Goal: Task Accomplishment & Management: Manage account settings

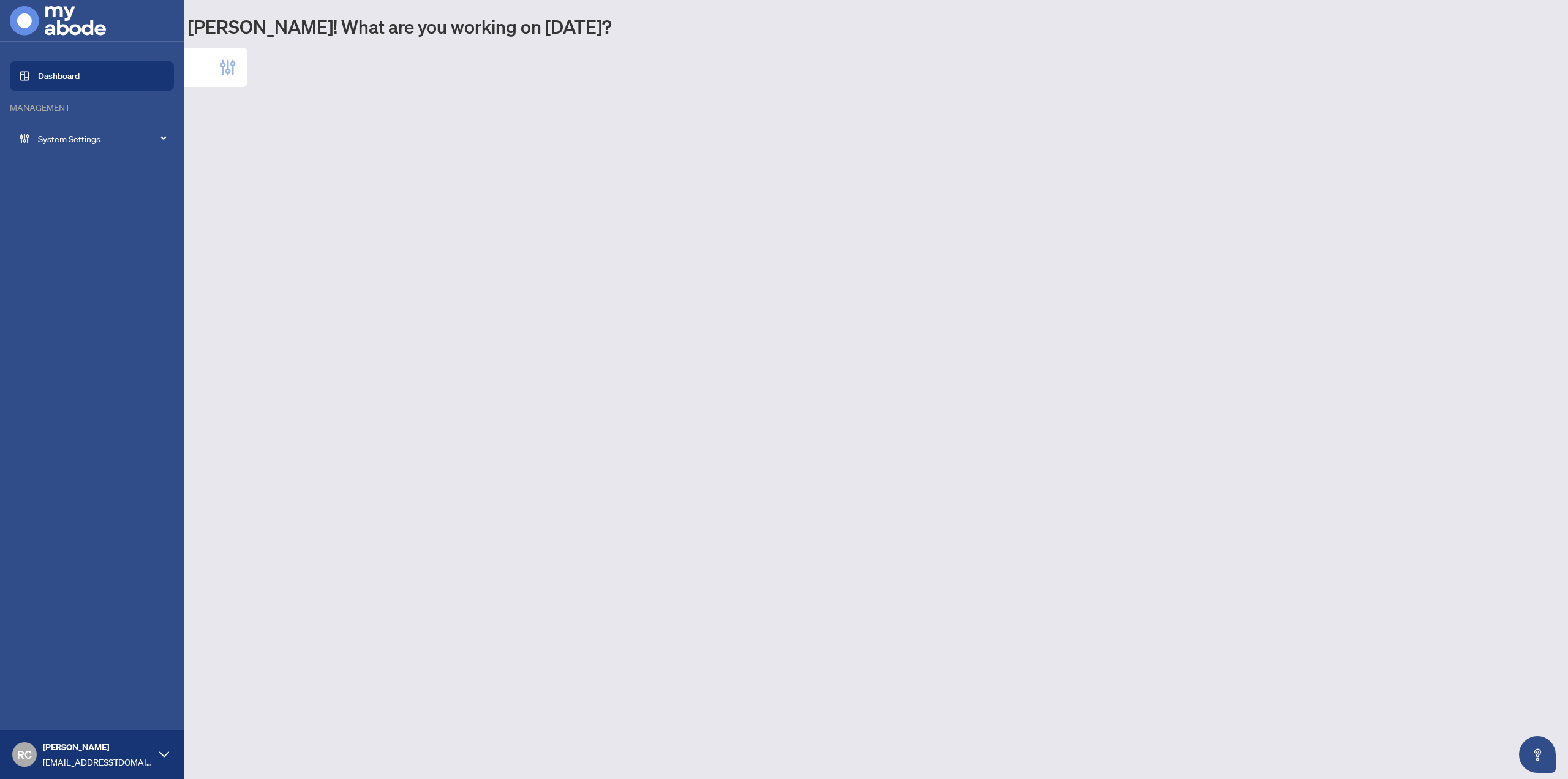
click at [51, 141] on span "System Settings" at bounding box center [101, 138] width 127 height 13
click at [77, 221] on link "Manage Brokerages" at bounding box center [64, 226] width 77 height 11
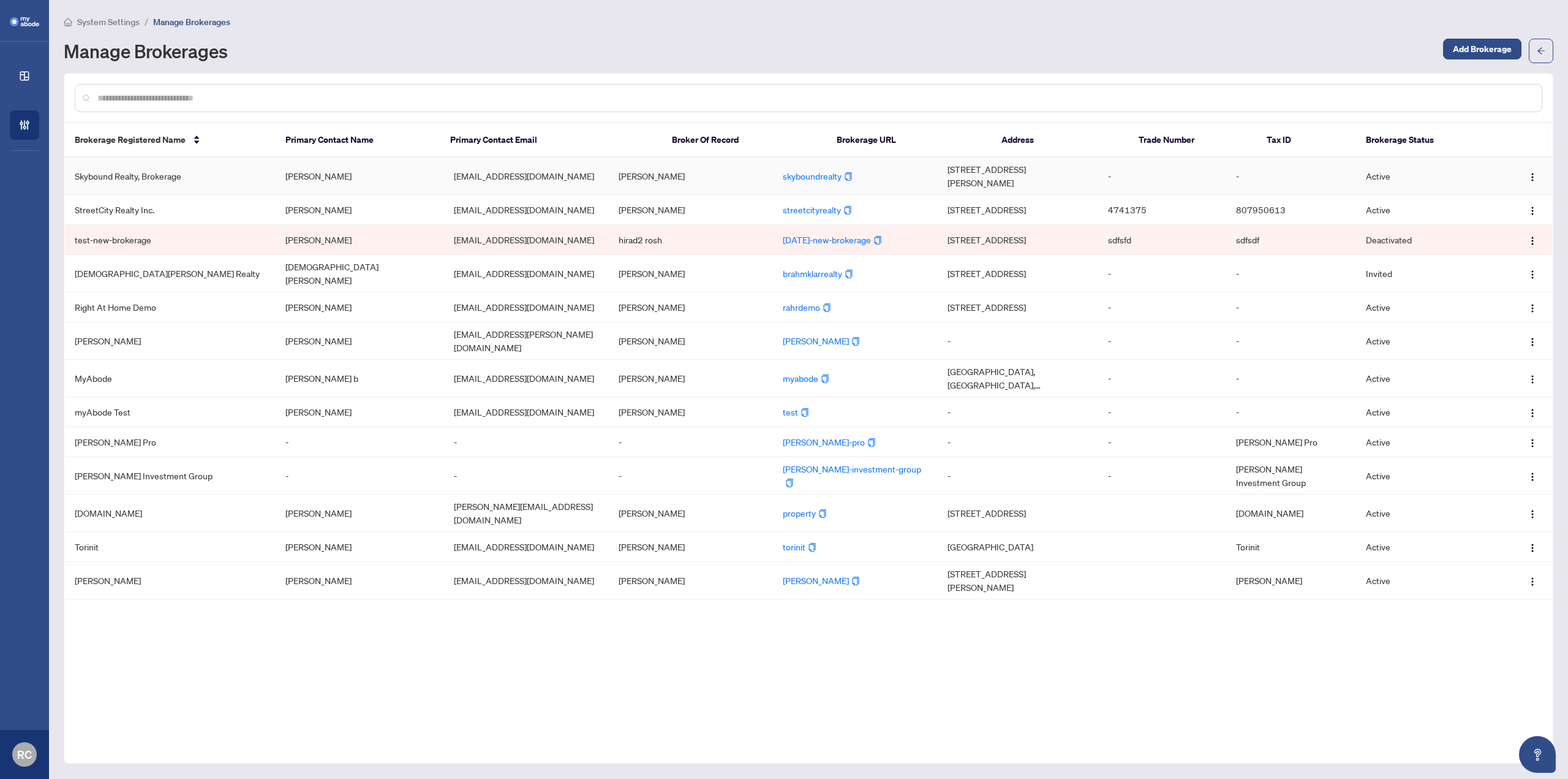
click at [282, 179] on td "[PERSON_NAME]" at bounding box center [360, 176] width 168 height 37
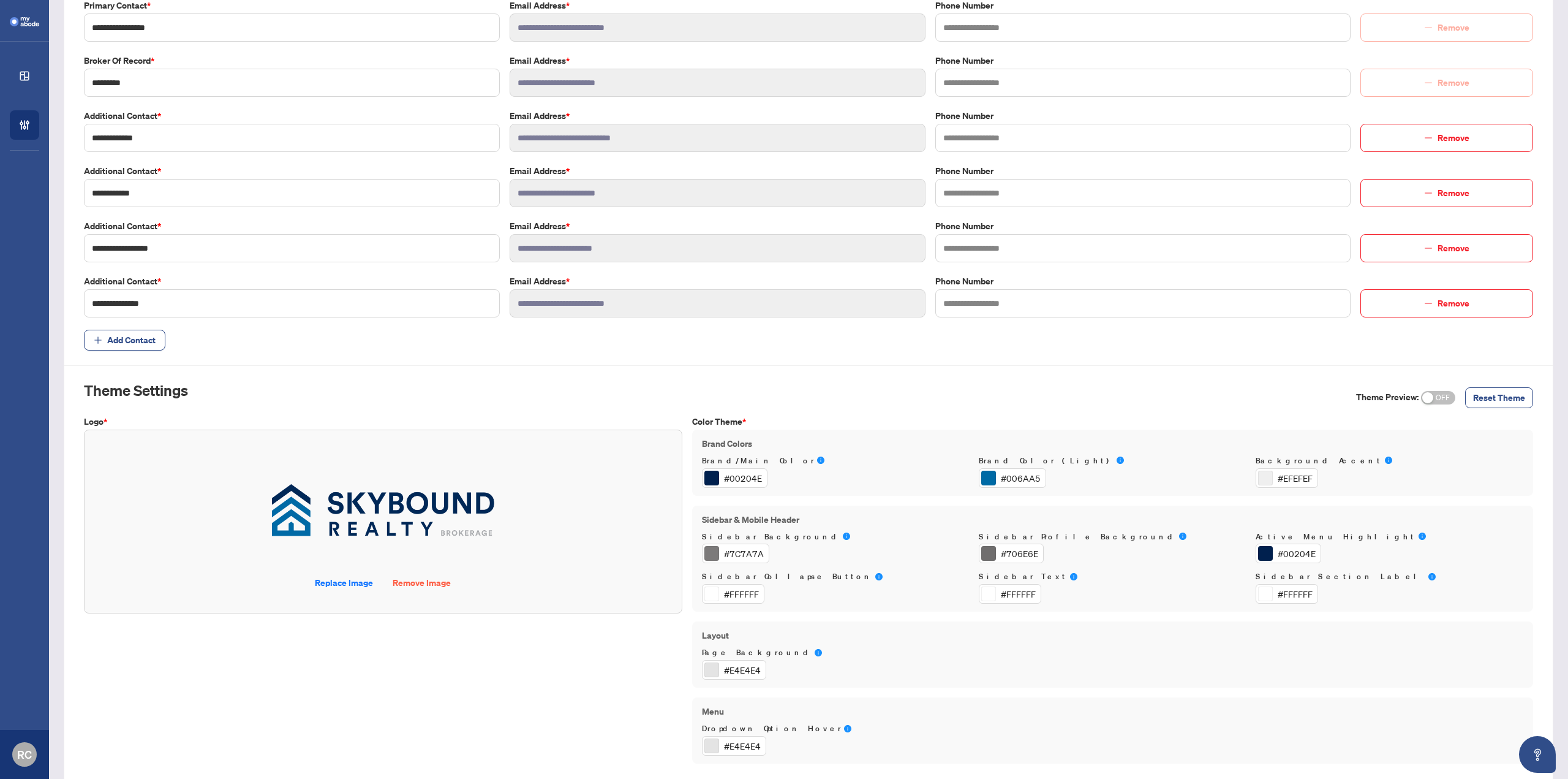
scroll to position [360, 0]
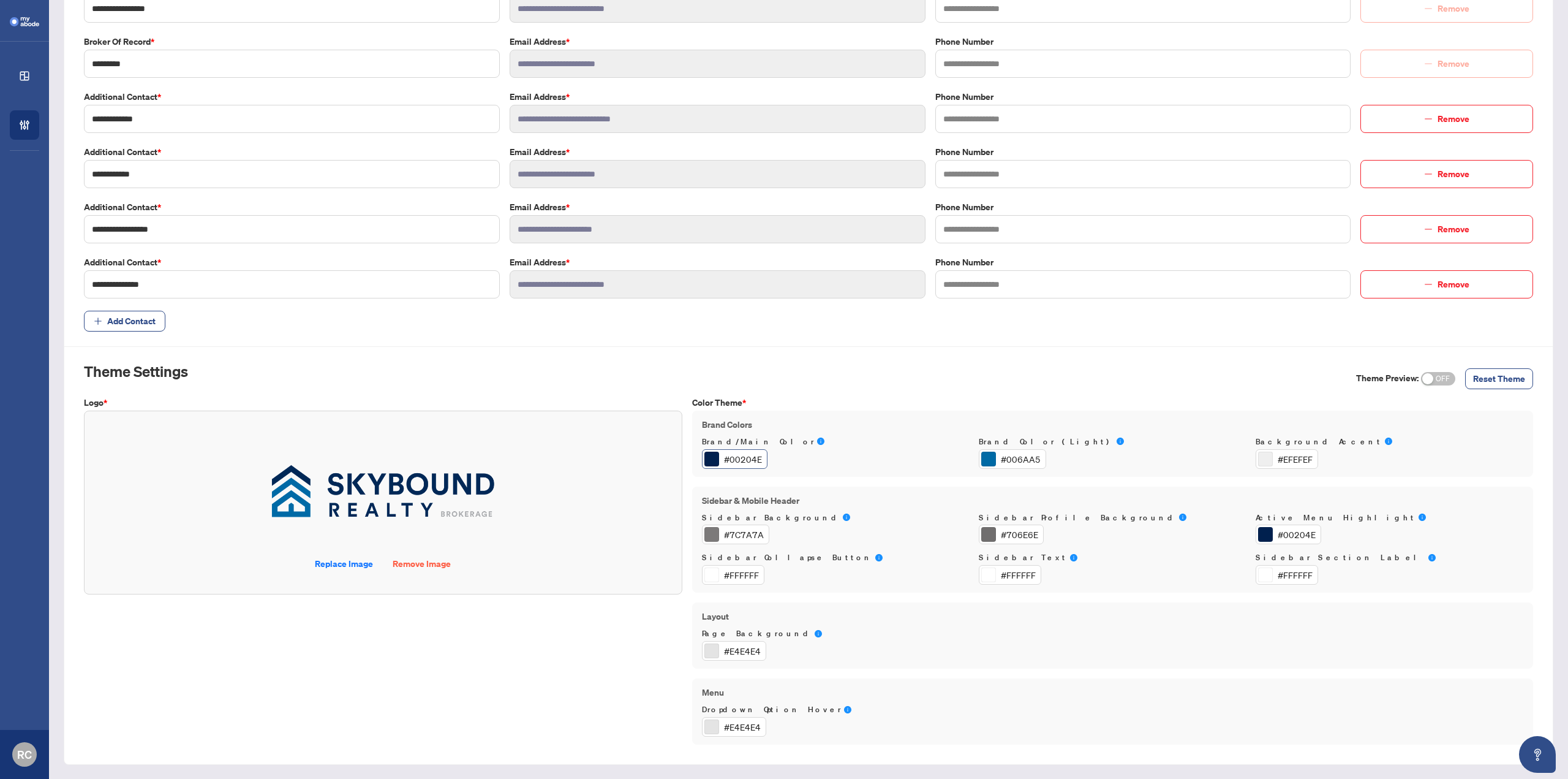
click at [705, 456] on div at bounding box center [712, 459] width 15 height 15
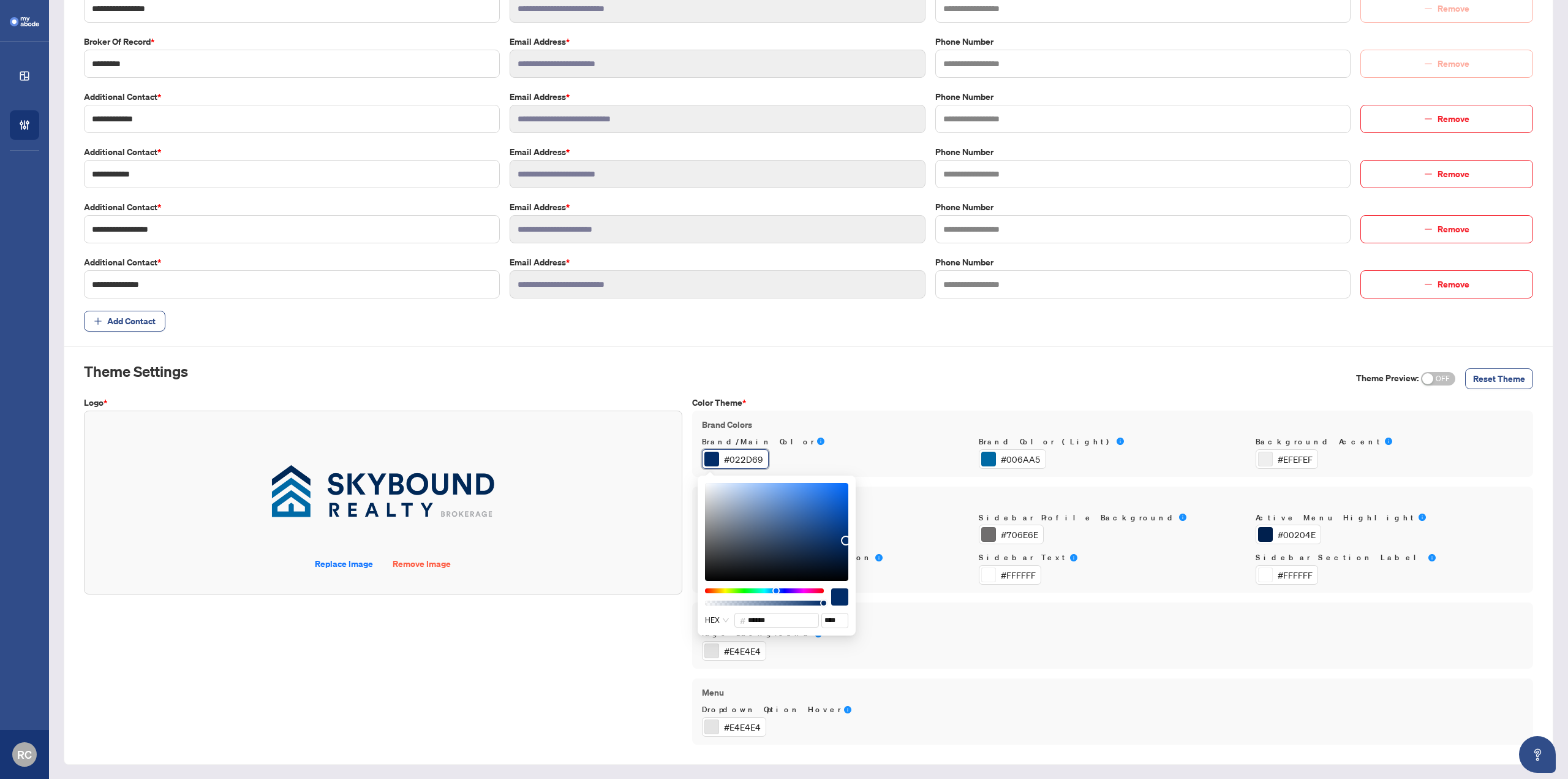
drag, startPoint x: 848, startPoint y: 552, endPoint x: 846, endPoint y: 540, distance: 12.2
click at [846, 540] on div at bounding box center [846, 540] width 9 height 10
drag, startPoint x: 846, startPoint y: 540, endPoint x: 844, endPoint y: 529, distance: 11.2
click at [844, 530] on div at bounding box center [845, 531] width 9 height 10
drag, startPoint x: 844, startPoint y: 529, endPoint x: 845, endPoint y: 522, distance: 7.1
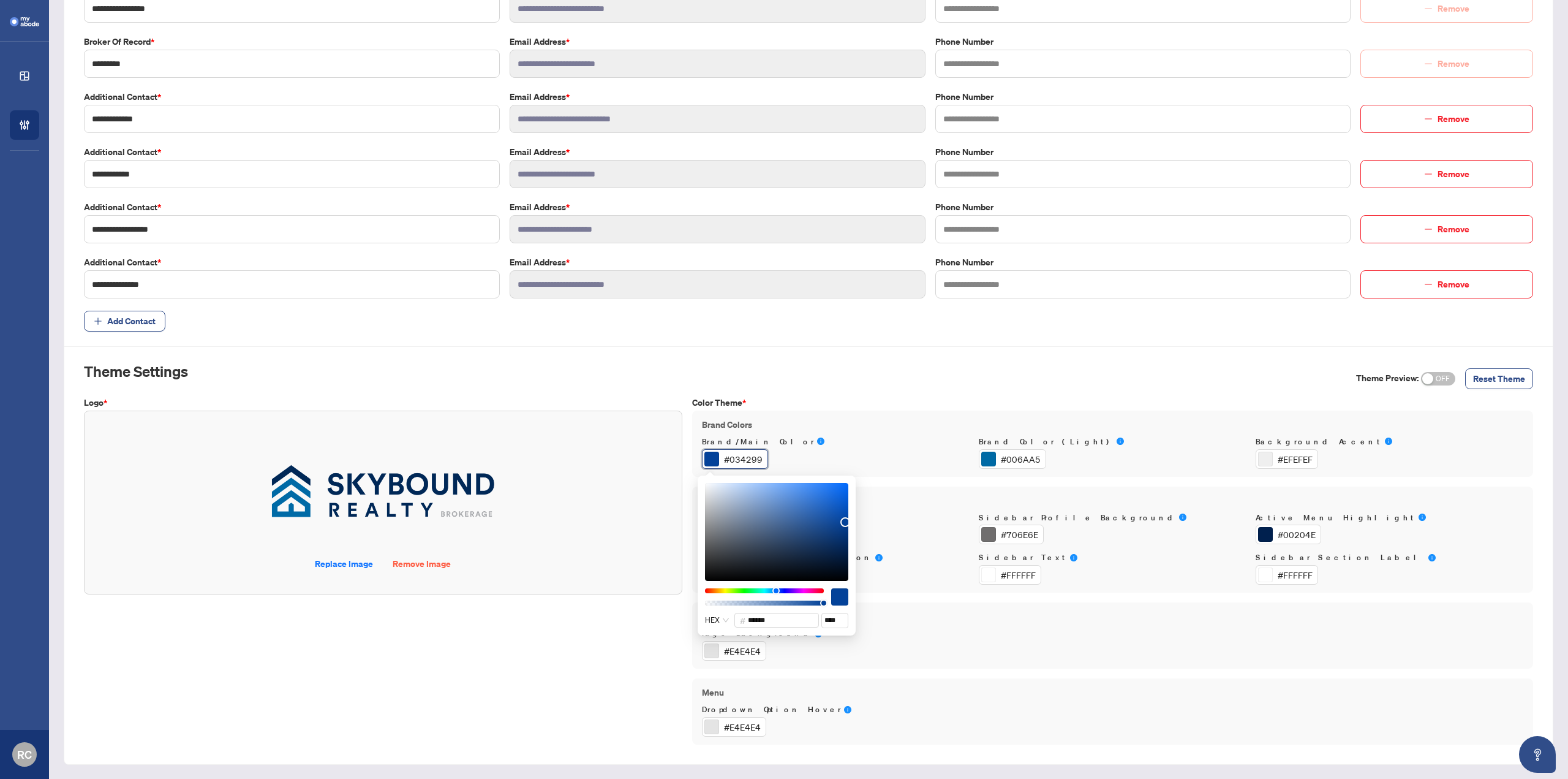
click at [845, 522] on div at bounding box center [845, 522] width 9 height 10
drag, startPoint x: 845, startPoint y: 522, endPoint x: 845, endPoint y: 486, distance: 36.0
click at [845, 486] on div at bounding box center [845, 486] width 9 height 10
type input "******"
click at [845, 488] on div at bounding box center [845, 488] width 9 height 10
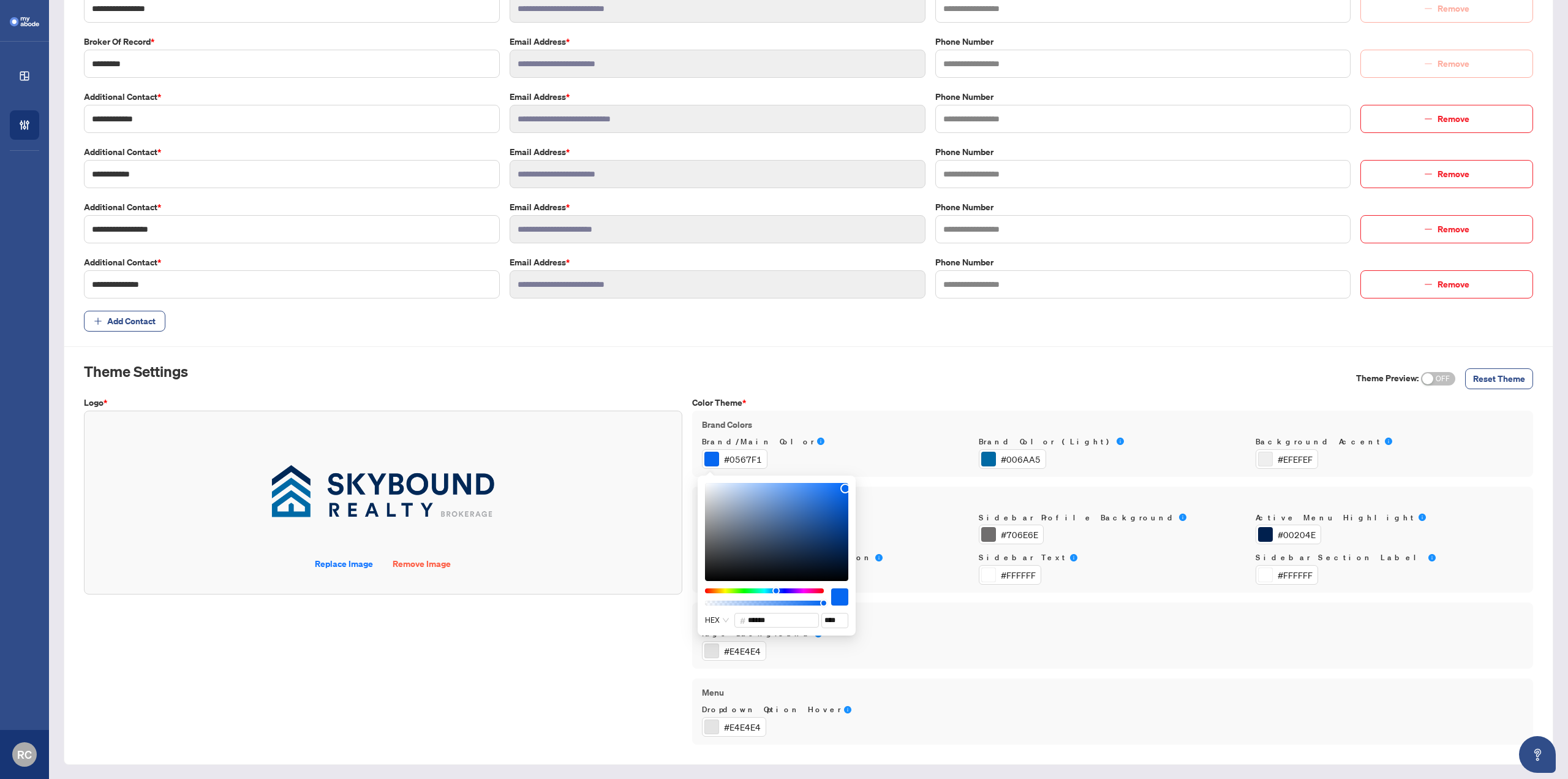
click at [781, 383] on div "Theme Settings Theme Preview: ON OFF Reset Theme" at bounding box center [809, 379] width 1450 height 34
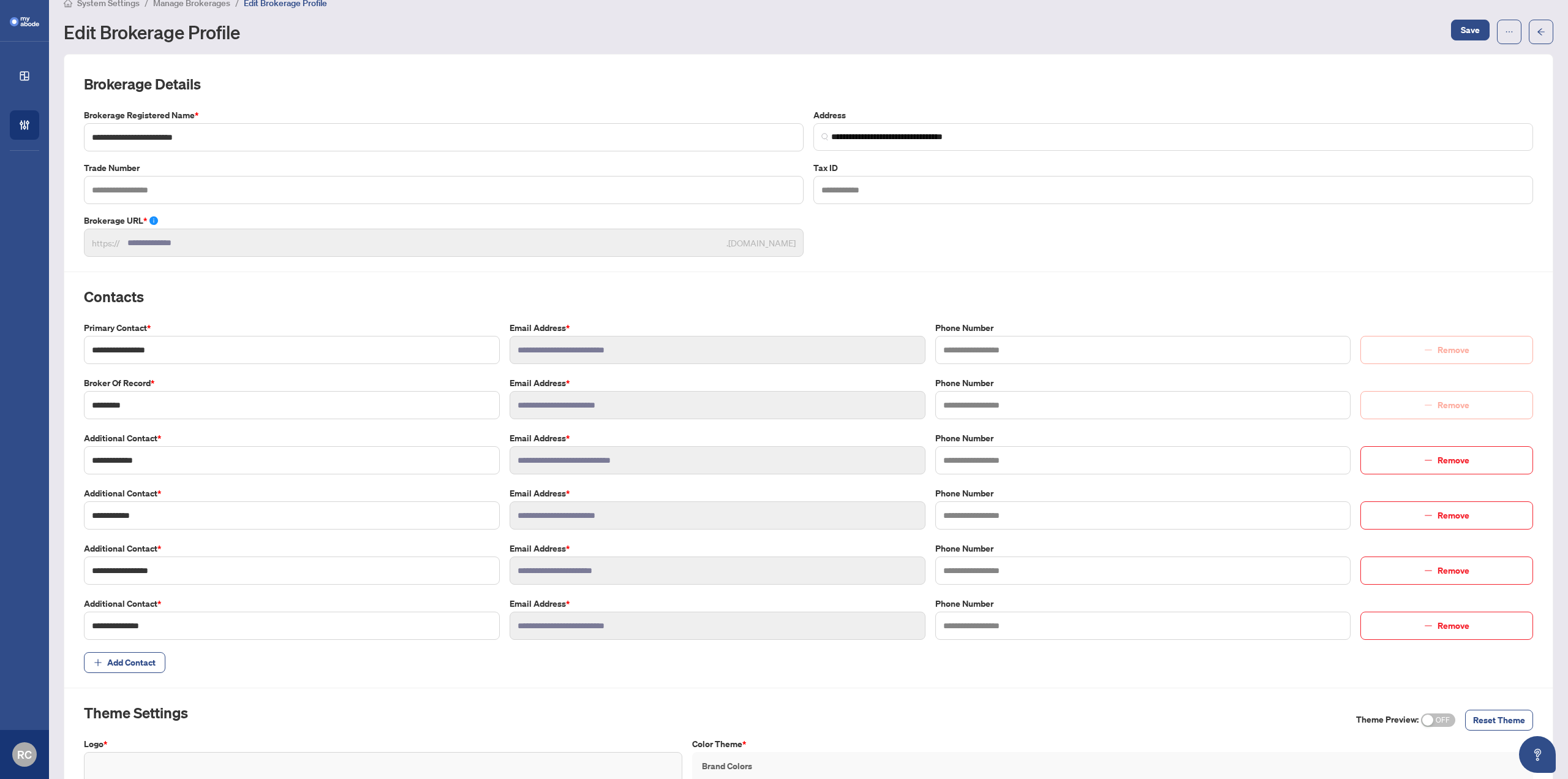
scroll to position [0, 0]
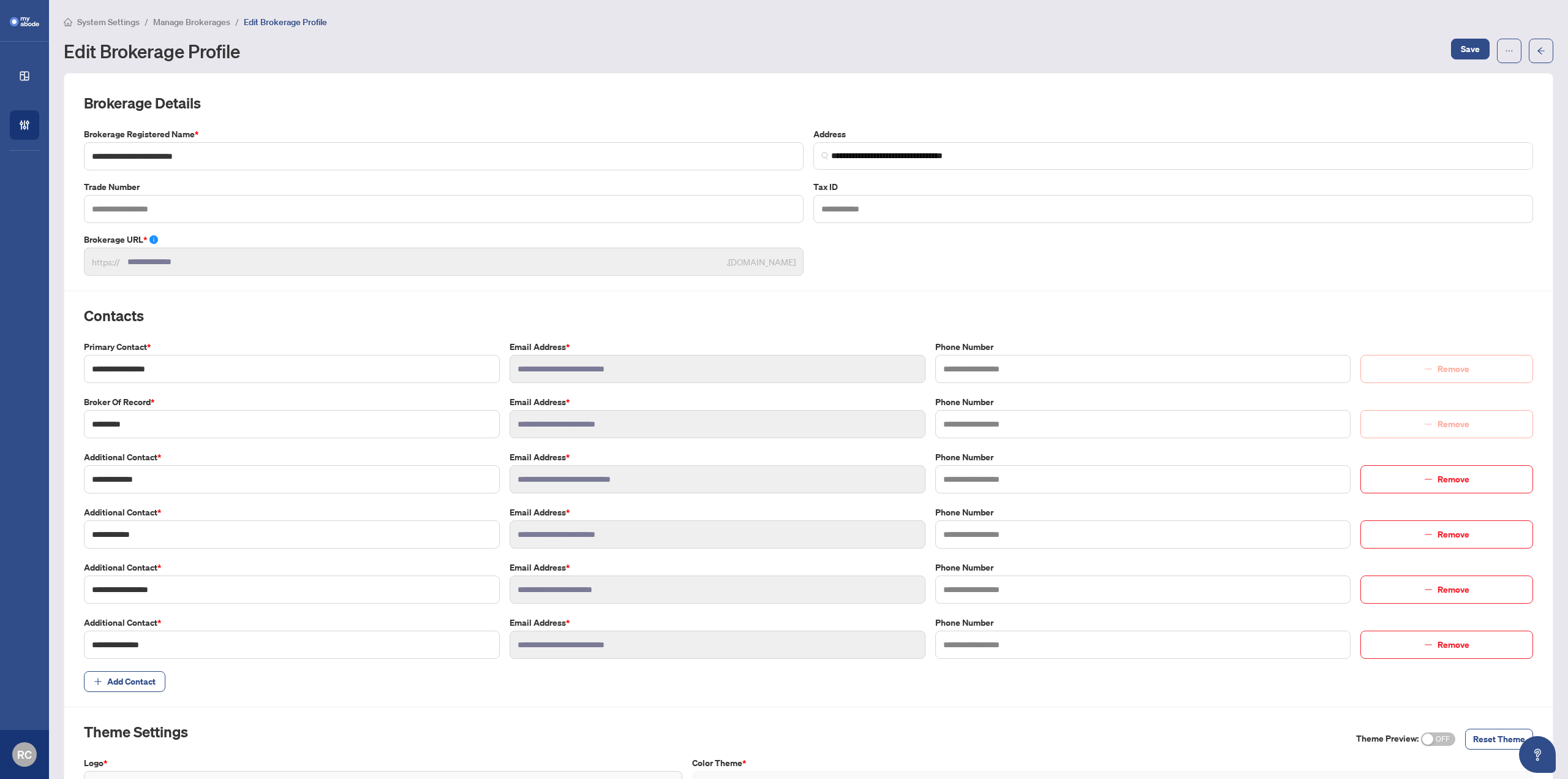
drag, startPoint x: 1550, startPoint y: 48, endPoint x: 1545, endPoint y: 52, distance: 6.4
click at [1549, 49] on main "**********" at bounding box center [808, 390] width 1519 height 779
click at [1539, 54] on button "button" at bounding box center [1541, 51] width 25 height 25
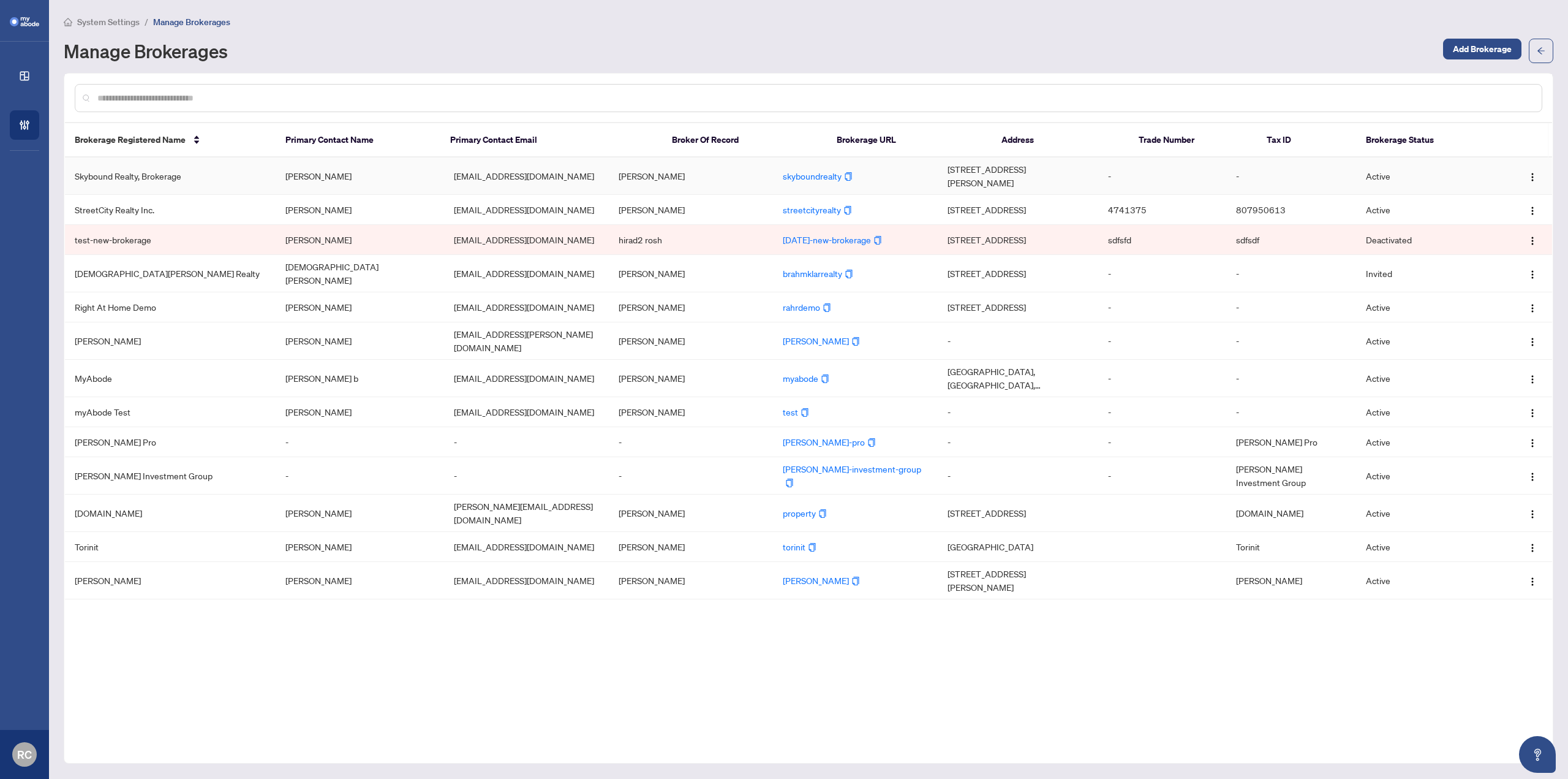
click at [212, 174] on td "Skybound Realty, Brokerage" at bounding box center [170, 176] width 211 height 37
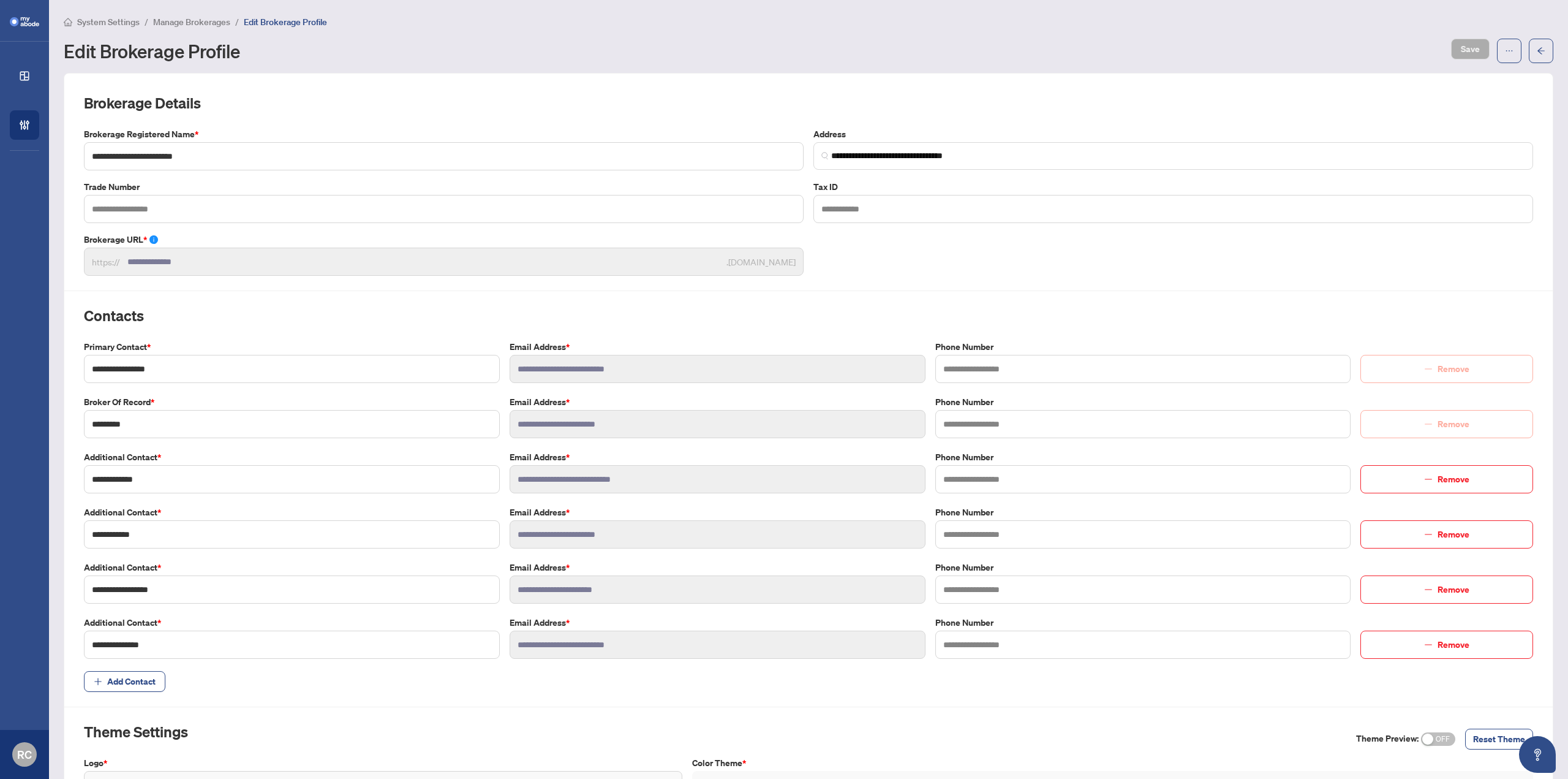
scroll to position [360, 0]
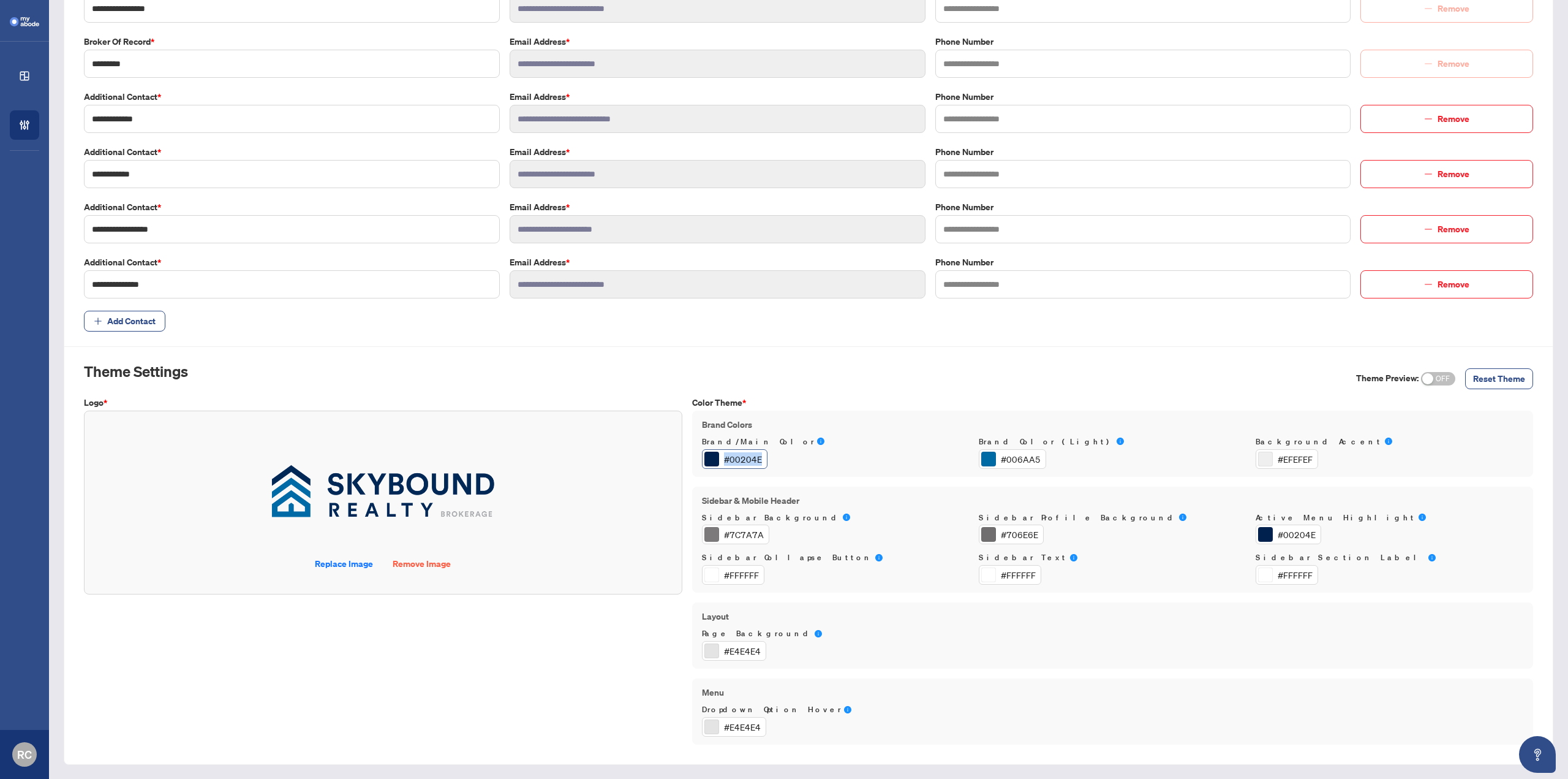
drag, startPoint x: 756, startPoint y: 460, endPoint x: 720, endPoint y: 458, distance: 36.1
click at [724, 458] on div "#00204E" at bounding box center [743, 459] width 38 height 13
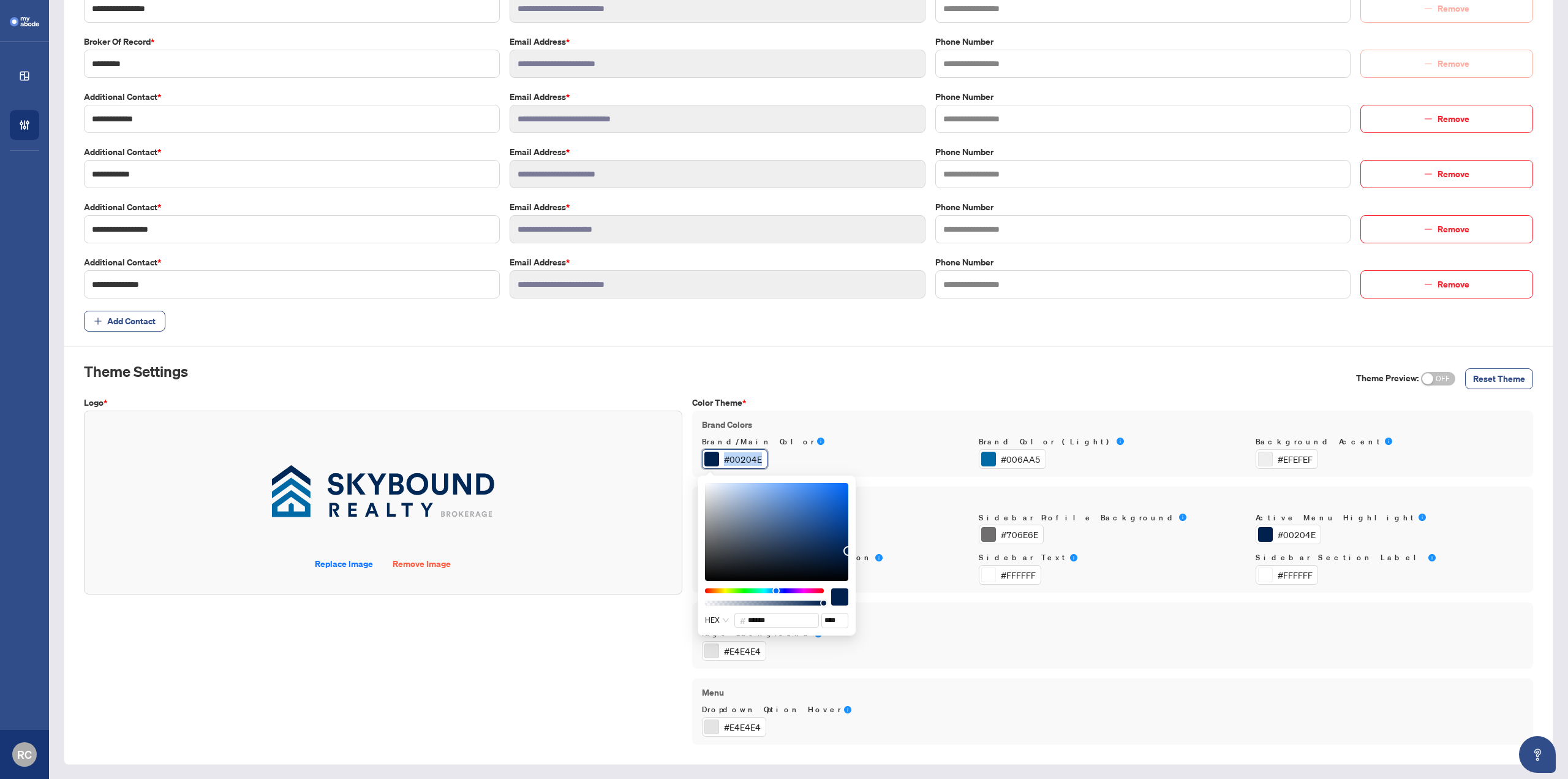
copy div "#00204E"
drag, startPoint x: 845, startPoint y: 550, endPoint x: 845, endPoint y: 494, distance: 56.0
click at [845, 494] on div at bounding box center [845, 493] width 9 height 10
drag, startPoint x: 845, startPoint y: 494, endPoint x: 850, endPoint y: 482, distance: 13.0
click at [850, 482] on div "HEX # ****** ****" at bounding box center [777, 555] width 158 height 160
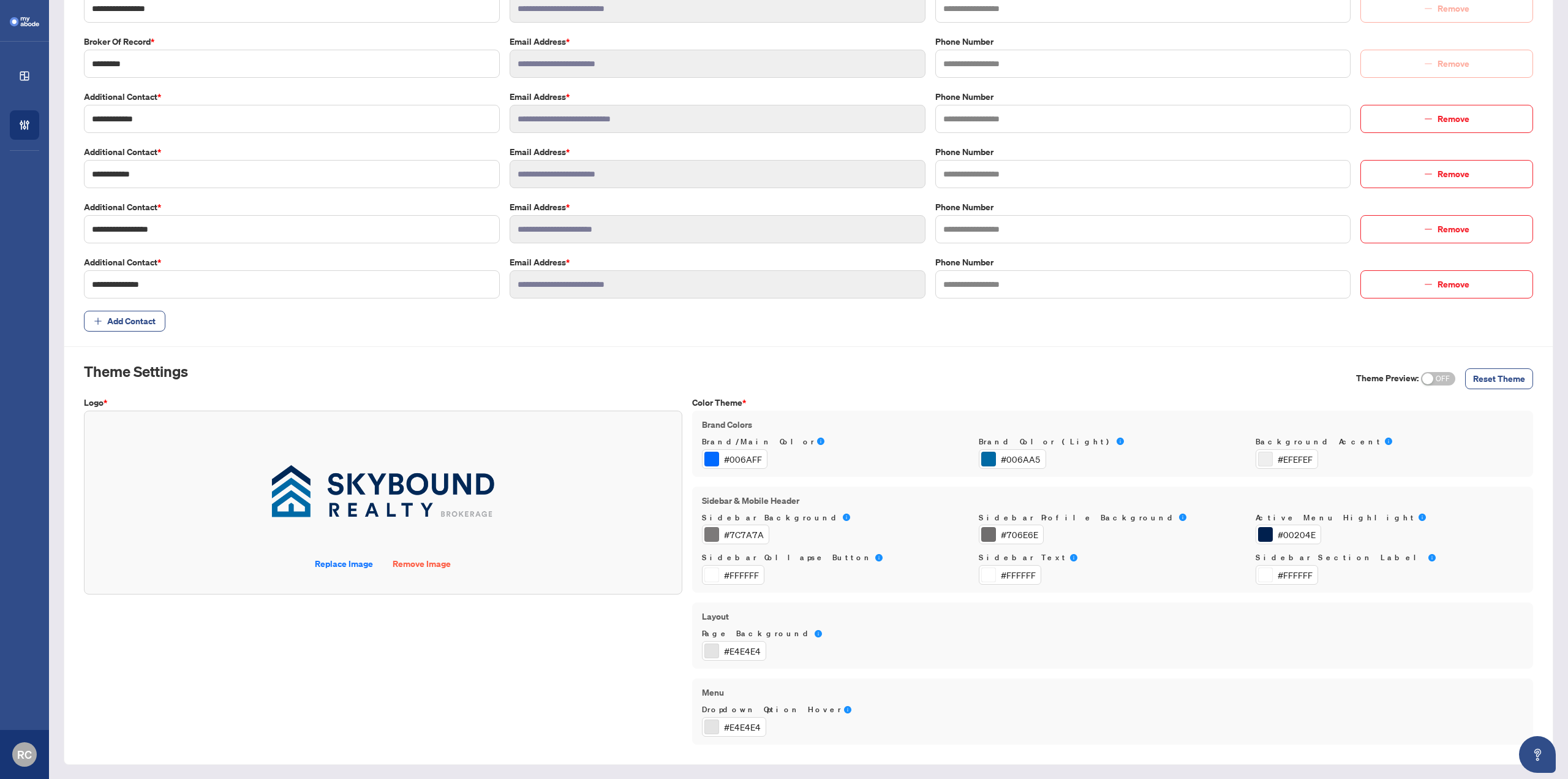
click at [895, 491] on div "Sidebar & Mobile Header Sidebar Background #7C7A7A Sidebar Profile Background #…" at bounding box center [1112, 540] width 841 height 106
click at [737, 459] on div "#006AFF" at bounding box center [743, 459] width 38 height 13
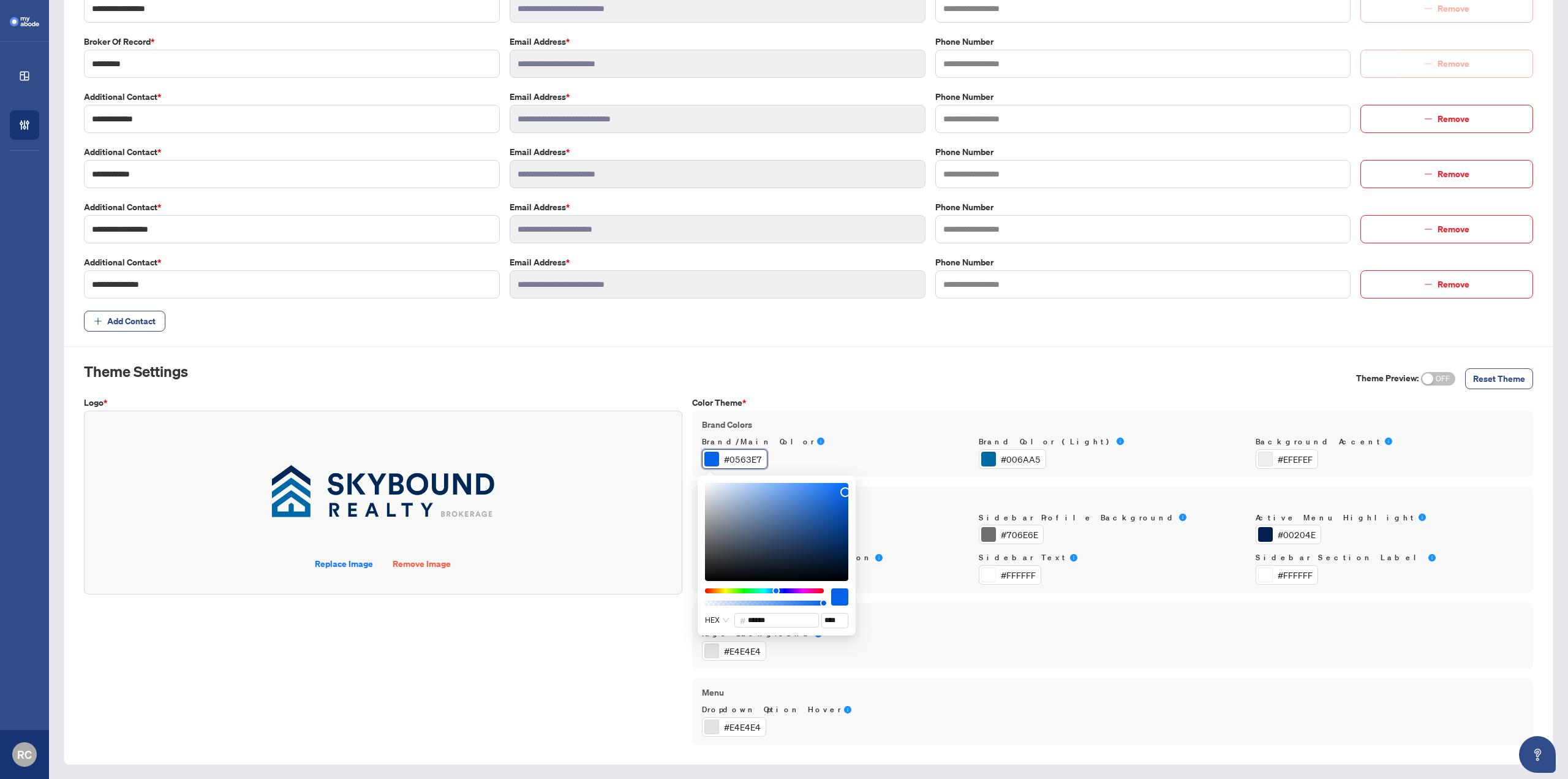
type input "******"
click at [844, 491] on div at bounding box center [844, 490] width 9 height 10
click at [878, 438] on label "Brand/Main Color" at bounding box center [836, 442] width 267 height 11
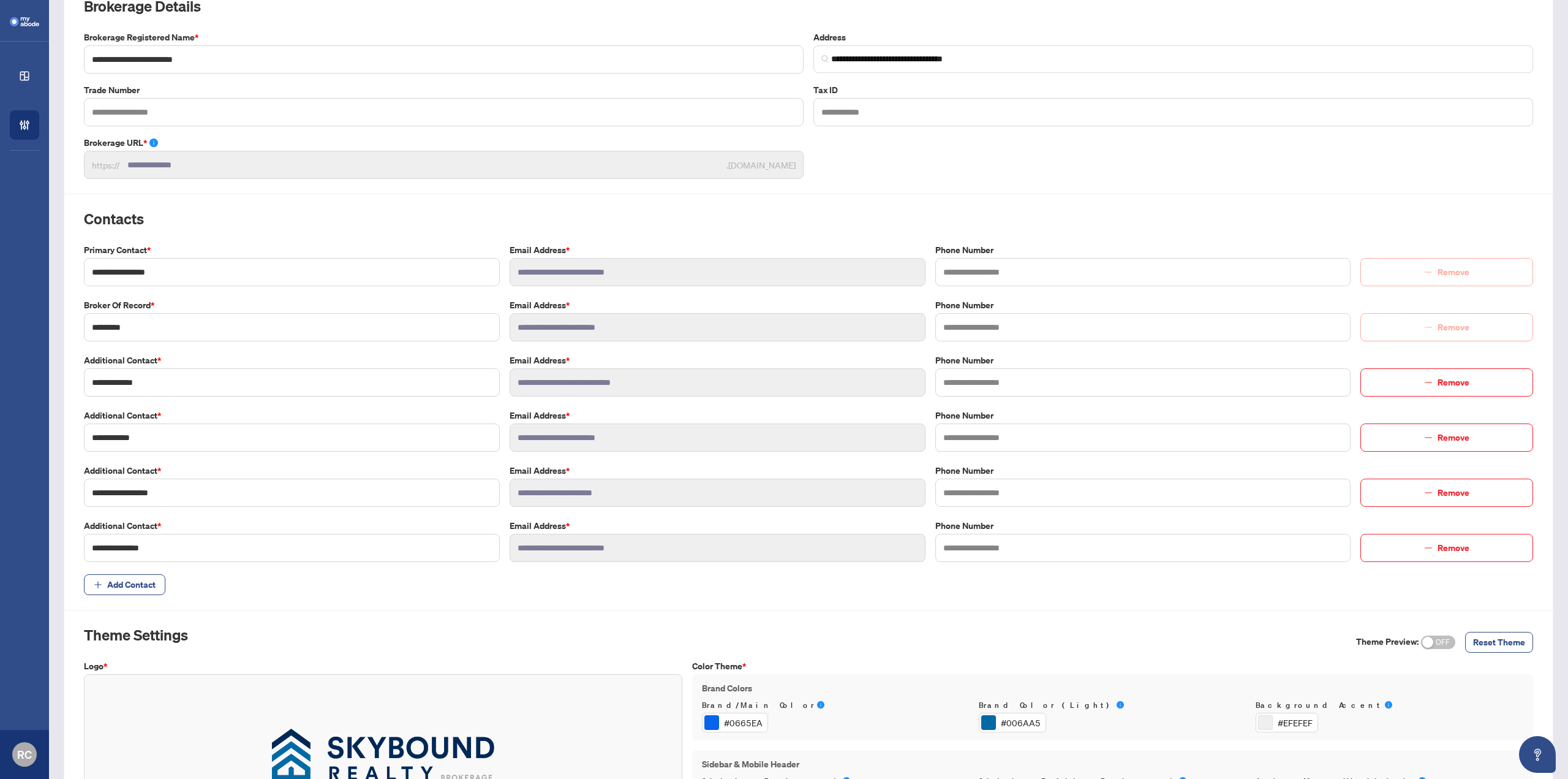
scroll to position [0, 0]
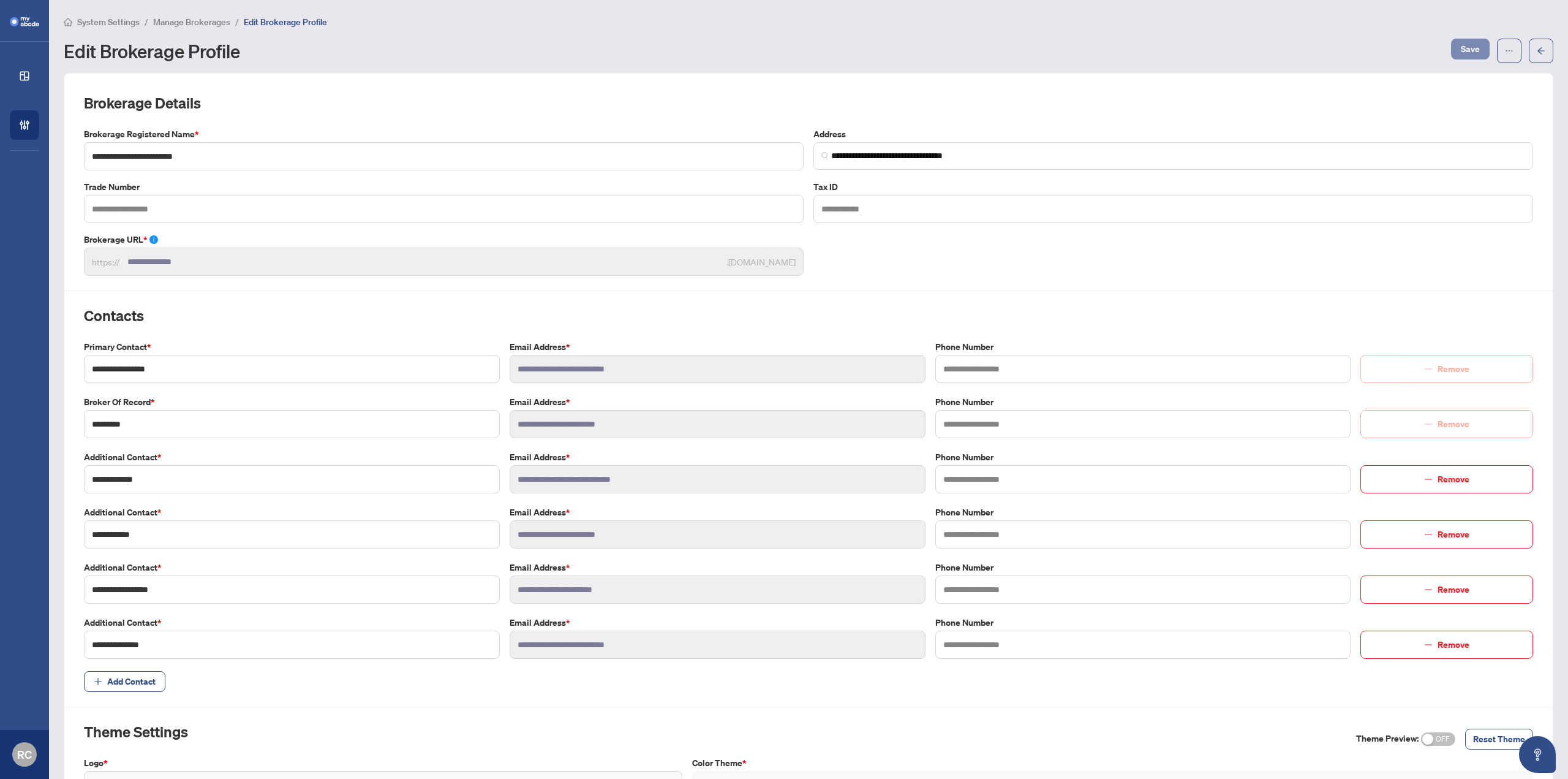
click at [1461, 56] on span "Save" at bounding box center [1471, 49] width 19 height 20
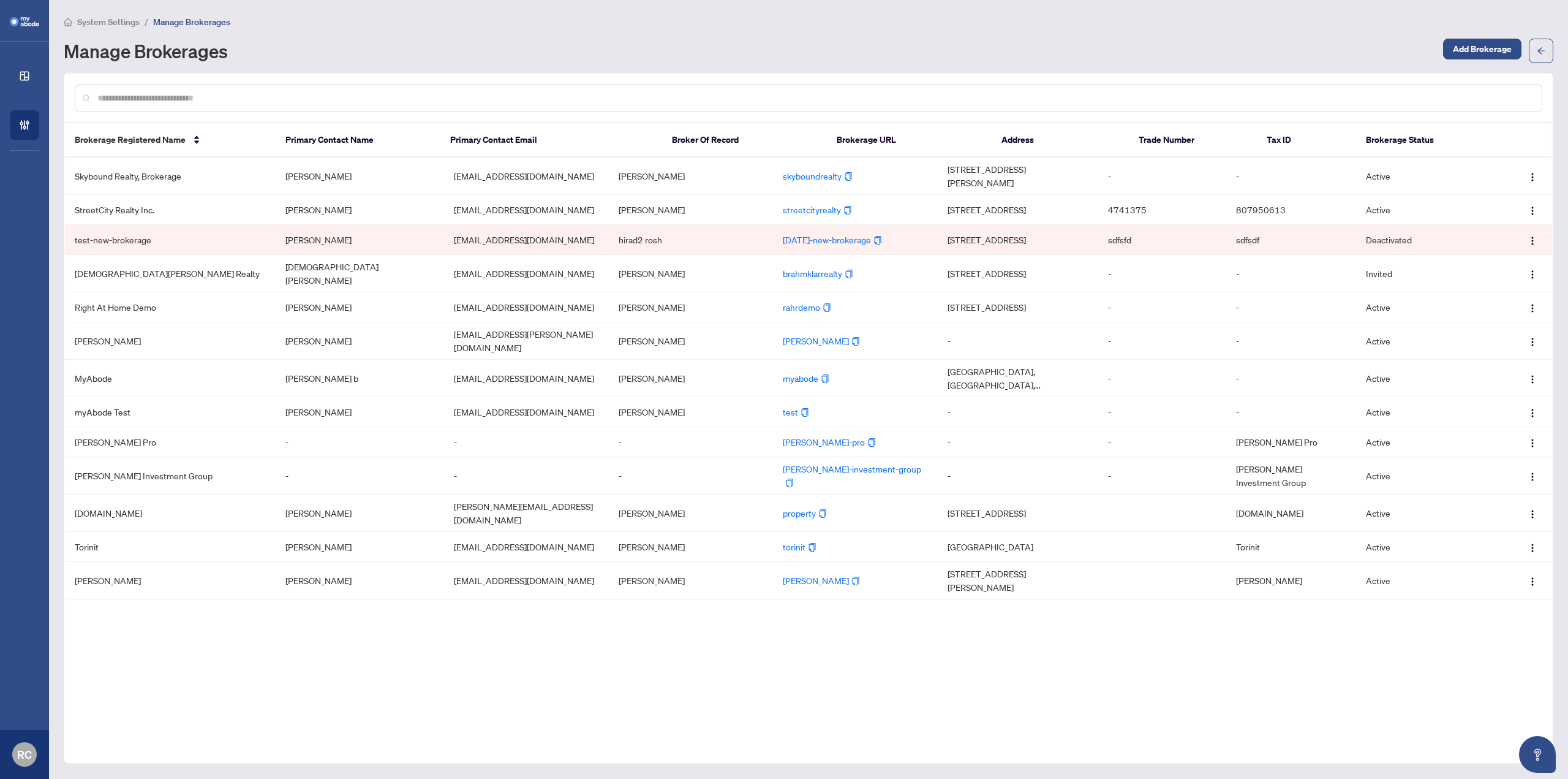
click at [317, 688] on div "Brokerage Registered Name Primary Contact Name Primary Contact Email Broker Of …" at bounding box center [808, 418] width 1490 height 691
click at [334, 664] on div "Brokerage Registered Name Primary Contact Name Primary Contact Email Broker Of …" at bounding box center [808, 418] width 1490 height 691
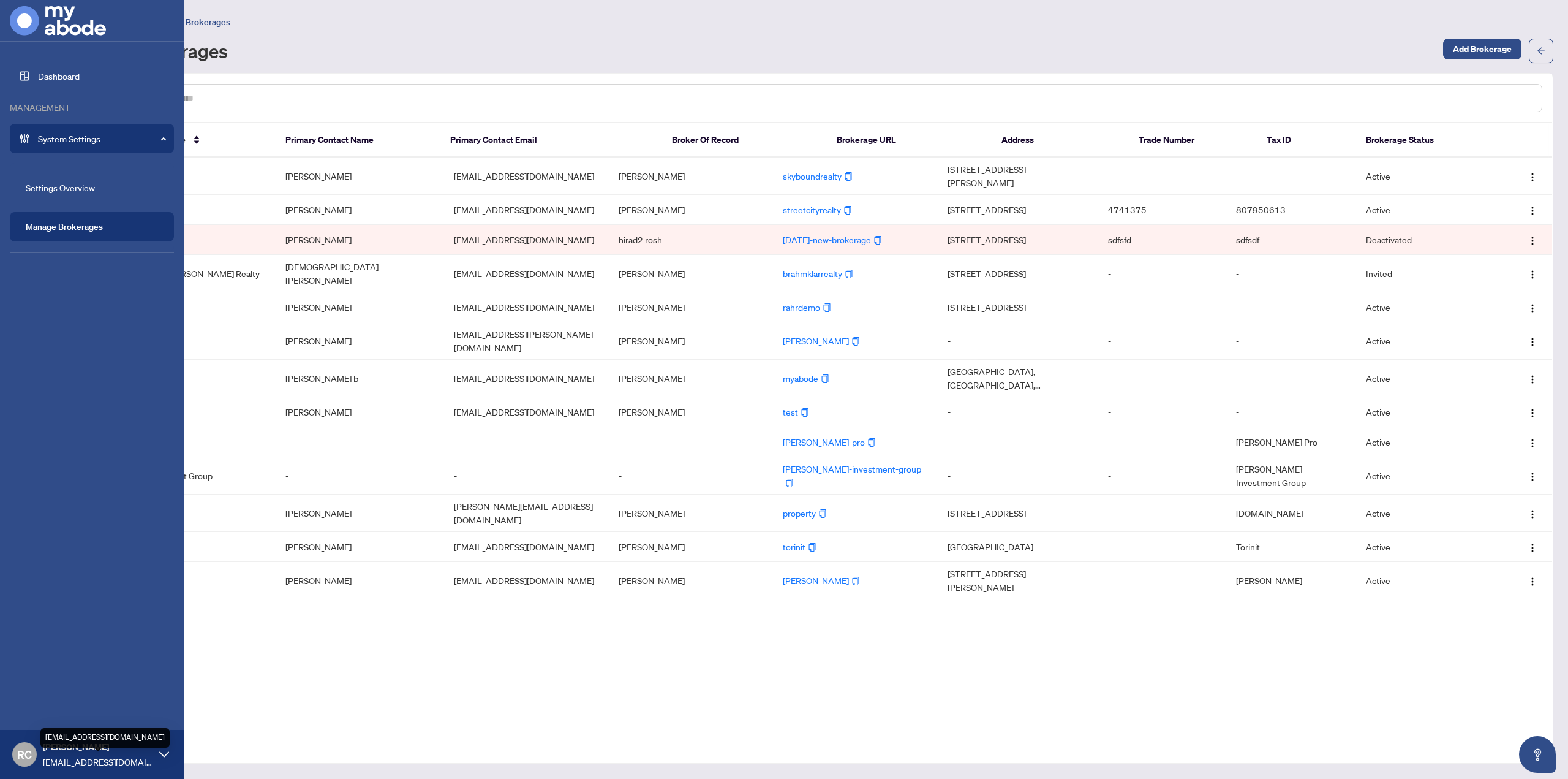
click at [81, 755] on span "[EMAIL_ADDRESS][DOMAIN_NAME]" at bounding box center [98, 761] width 110 height 13
click at [34, 699] on button "Logout" at bounding box center [91, 707] width 164 height 21
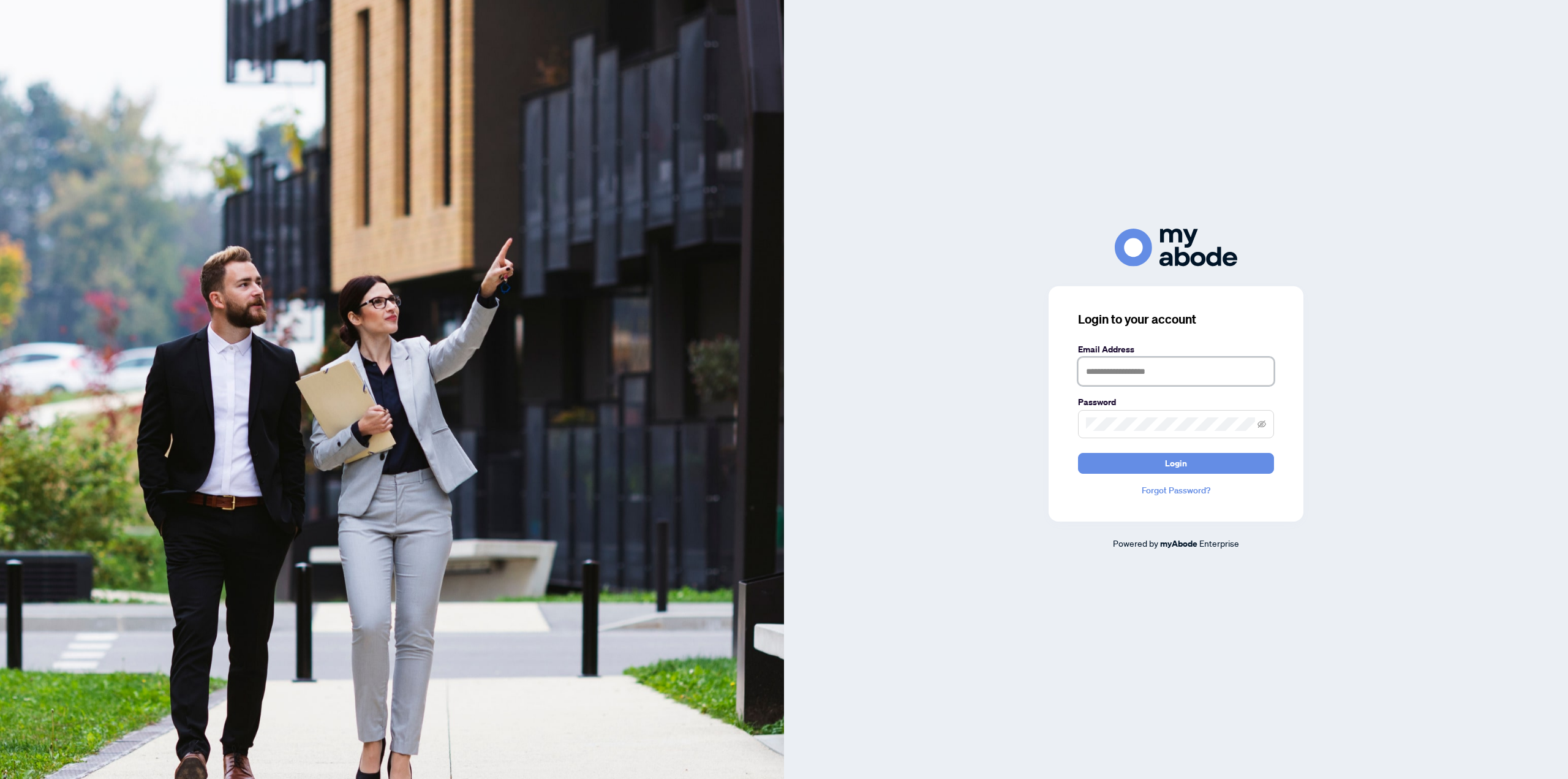
click at [1203, 372] on input "text" at bounding box center [1176, 371] width 196 height 28
type input "**********"
click at [1143, 431] on span at bounding box center [1176, 424] width 196 height 28
click at [1078, 453] on button "Login" at bounding box center [1176, 463] width 196 height 21
